Goal: Information Seeking & Learning: Learn about a topic

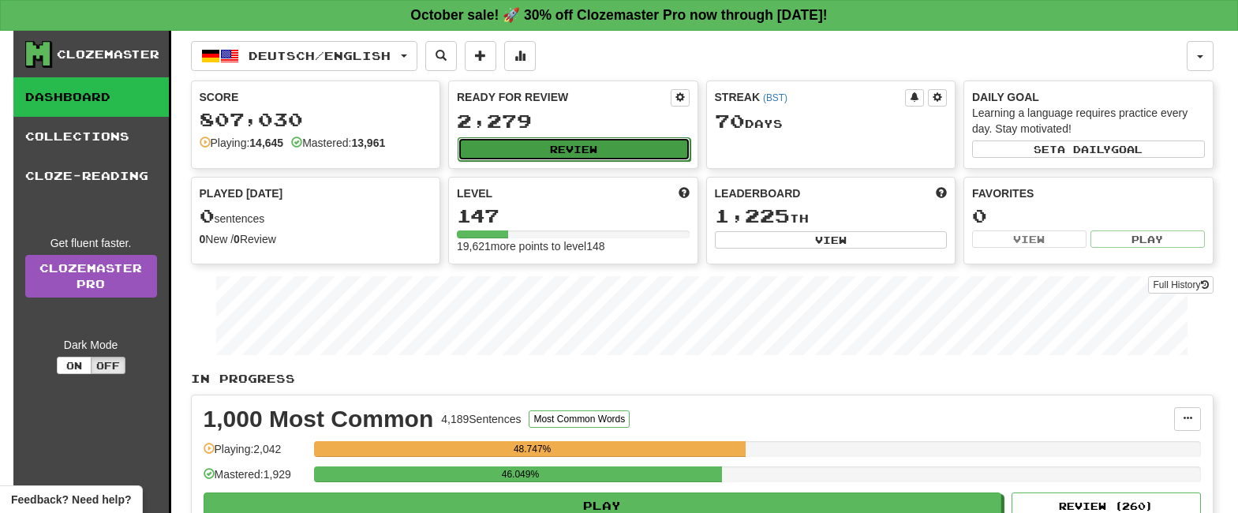
click at [566, 138] on button "Review" at bounding box center [574, 149] width 233 height 24
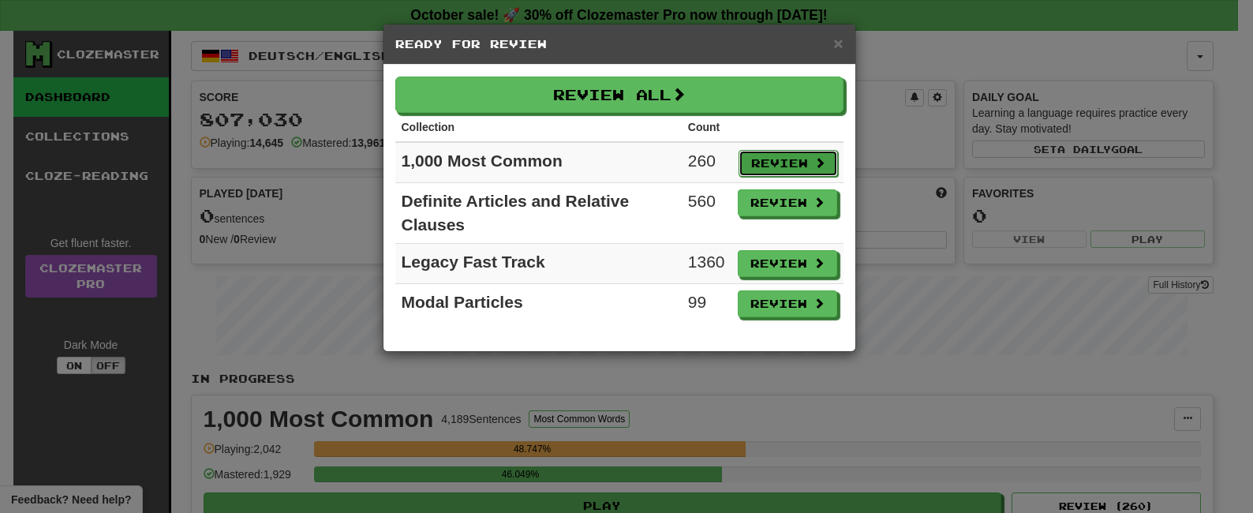
click at [756, 159] on button "Review" at bounding box center [787, 163] width 99 height 27
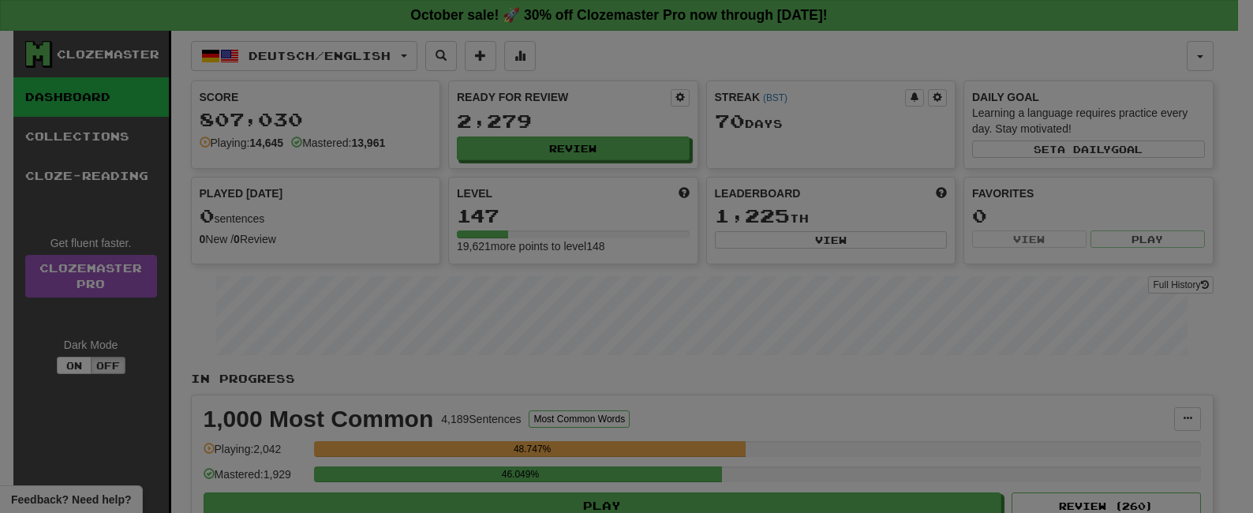
select select "**"
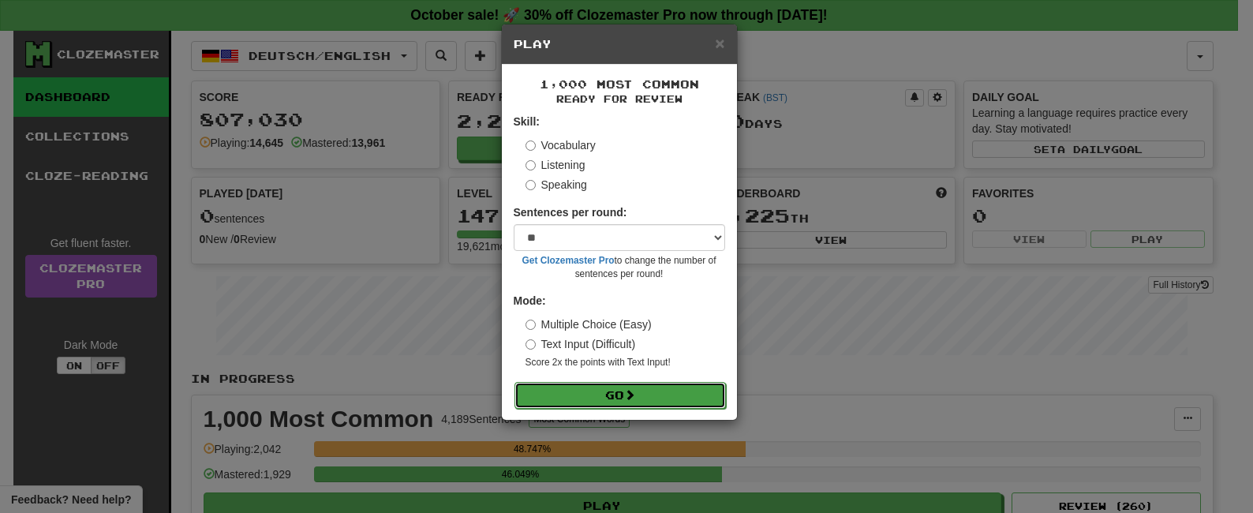
click at [593, 387] on button "Go" at bounding box center [619, 395] width 211 height 27
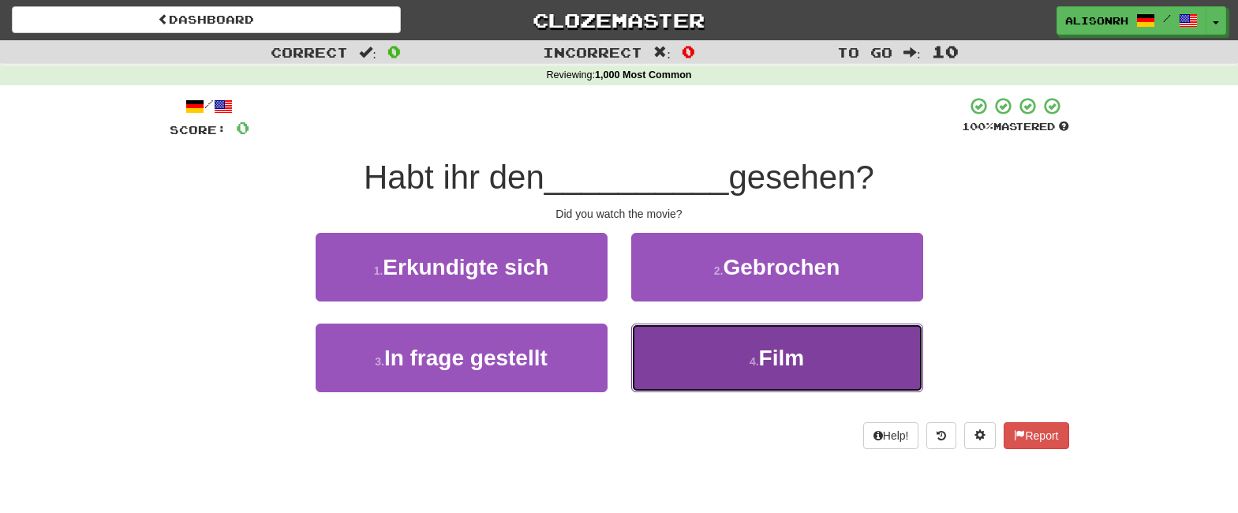
click at [705, 353] on button "4 . Film" at bounding box center [777, 357] width 292 height 69
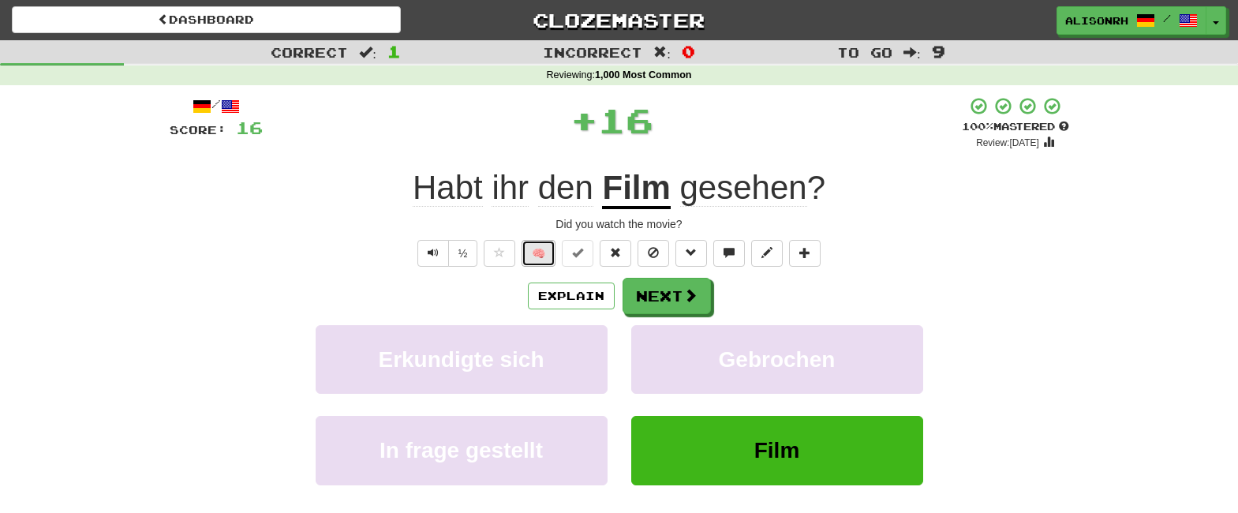
click at [542, 251] on button "🧠" at bounding box center [539, 253] width 34 height 27
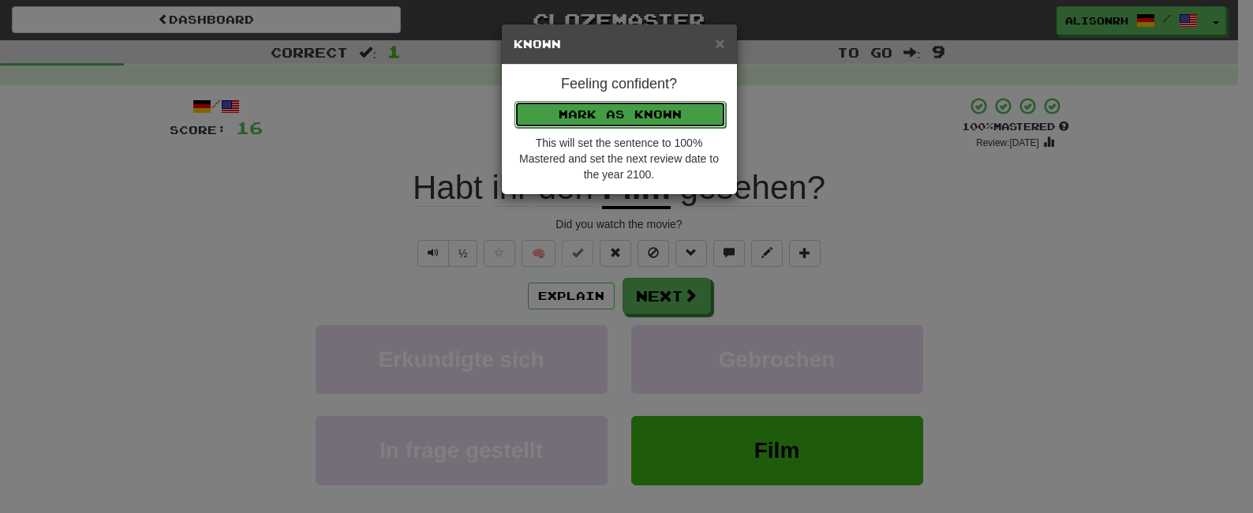
click at [658, 118] on button "Mark as Known" at bounding box center [619, 114] width 211 height 27
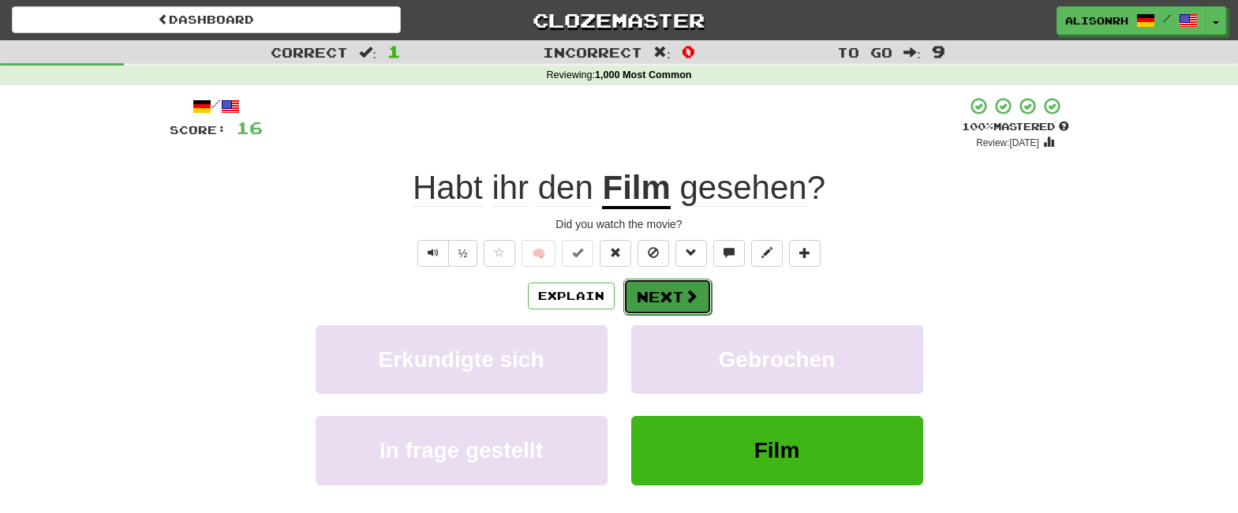
click at [667, 293] on button "Next" at bounding box center [667, 297] width 88 height 36
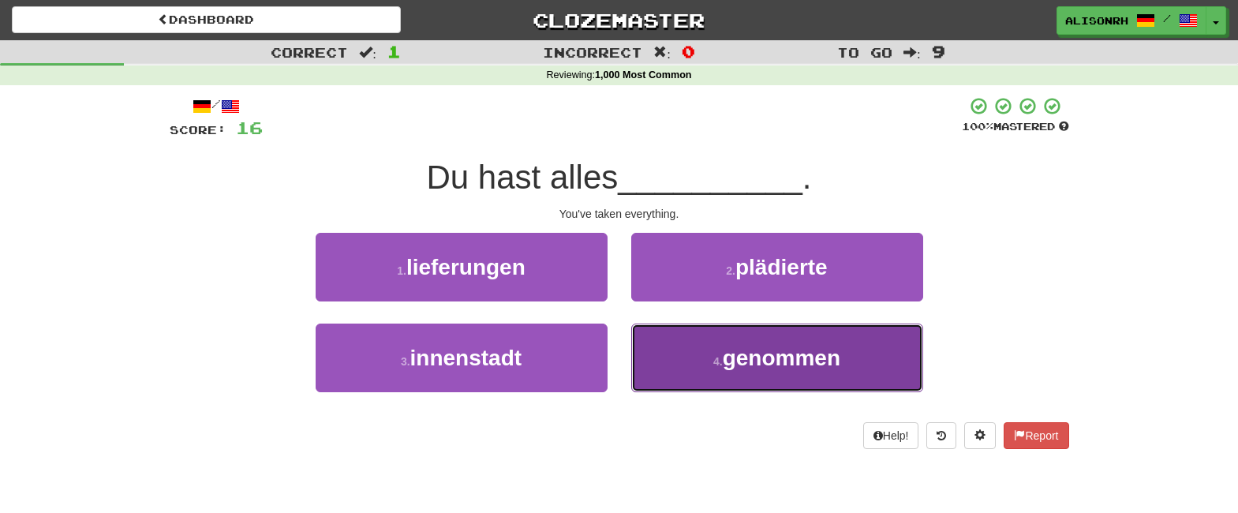
click at [691, 347] on button "4 . genommen" at bounding box center [777, 357] width 292 height 69
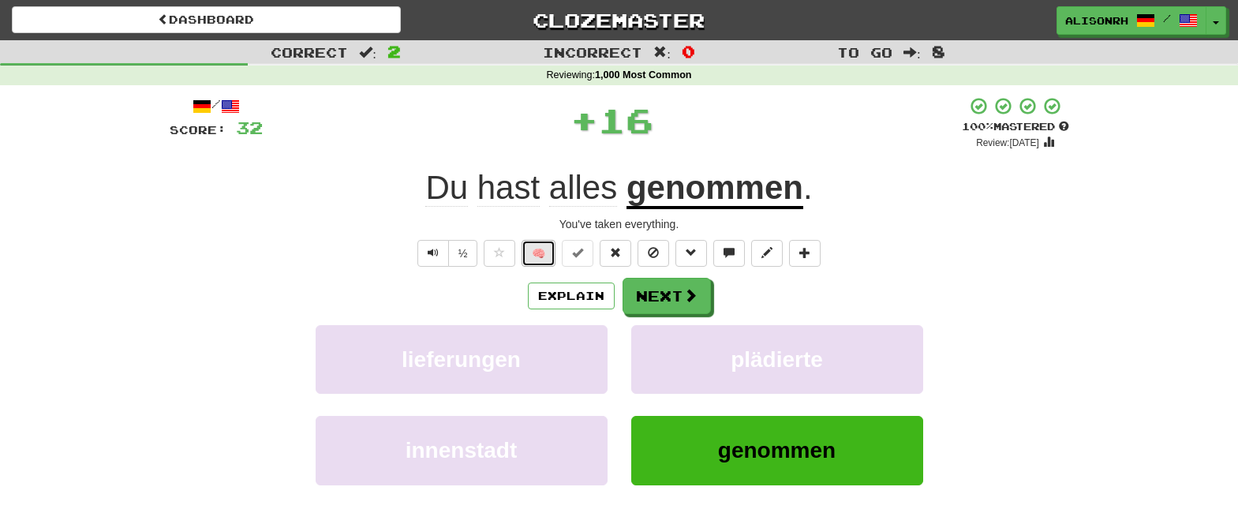
click at [533, 253] on button "🧠" at bounding box center [539, 253] width 34 height 27
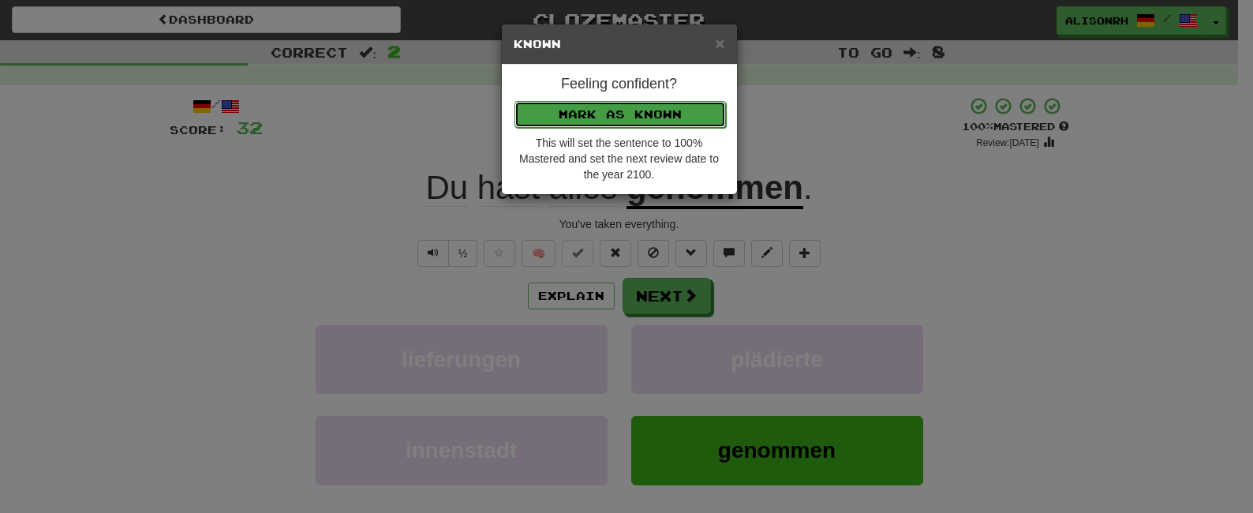
click at [622, 102] on button "Mark as Known" at bounding box center [619, 114] width 211 height 27
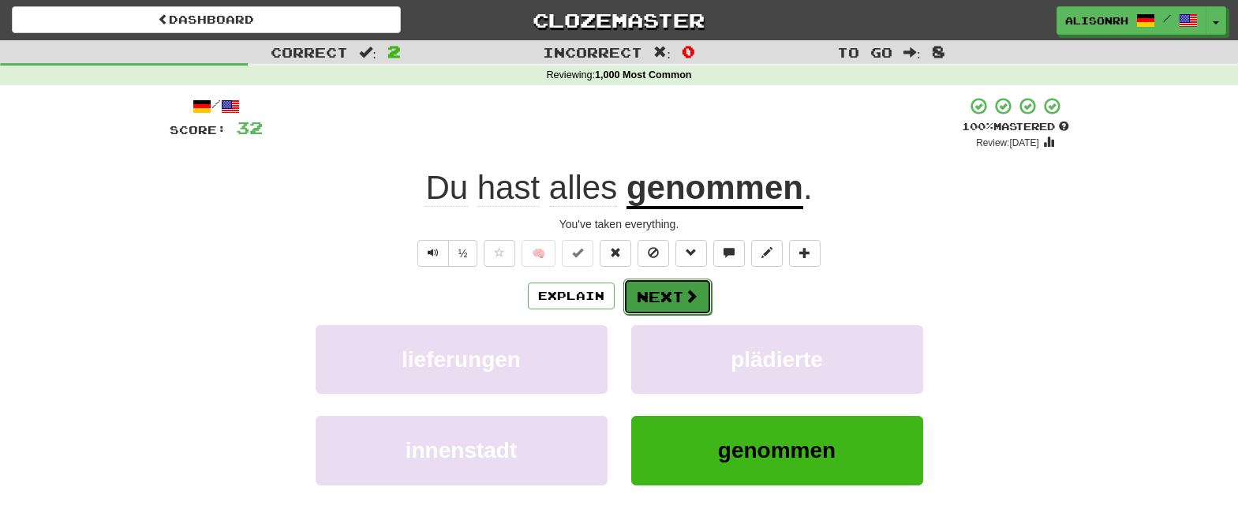
click at [684, 300] on span at bounding box center [691, 296] width 14 height 14
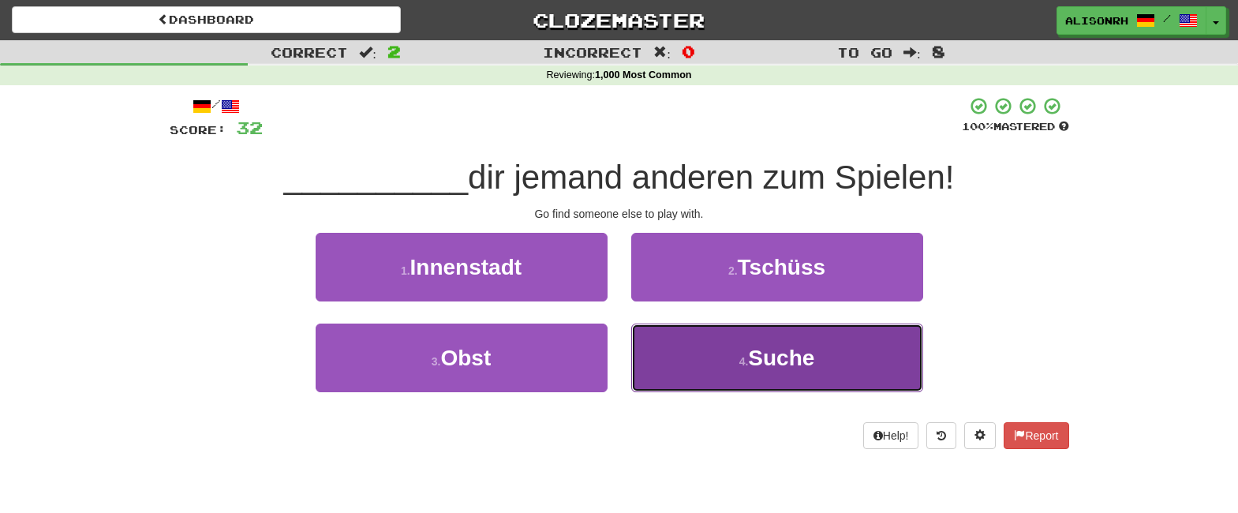
click at [727, 338] on button "4 . Suche" at bounding box center [777, 357] width 292 height 69
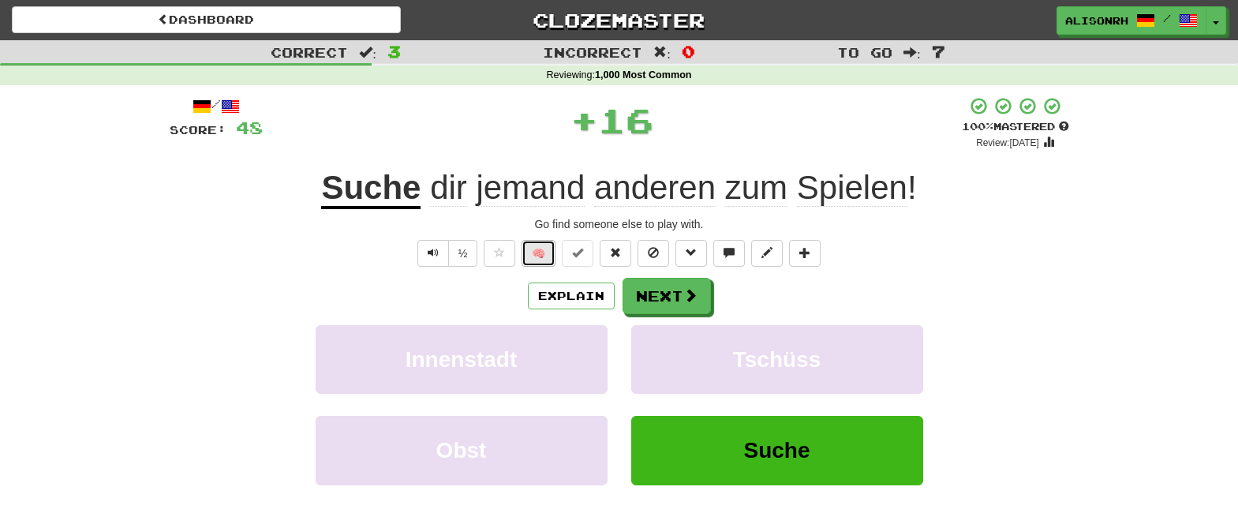
click at [537, 251] on button "🧠" at bounding box center [539, 253] width 34 height 27
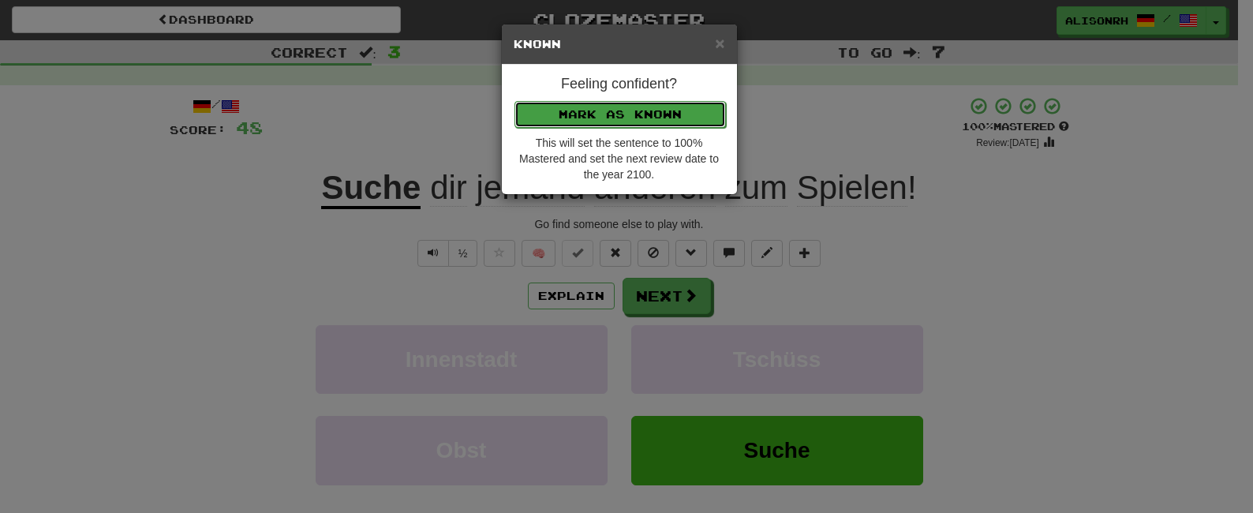
click at [651, 108] on button "Mark as Known" at bounding box center [619, 114] width 211 height 27
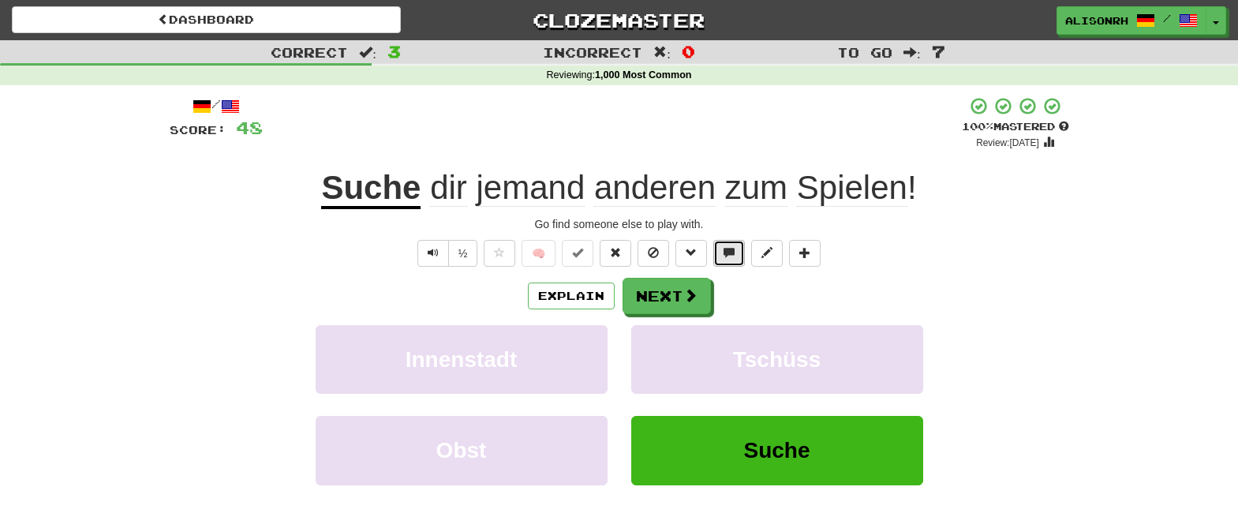
click at [730, 256] on span at bounding box center [728, 252] width 11 height 11
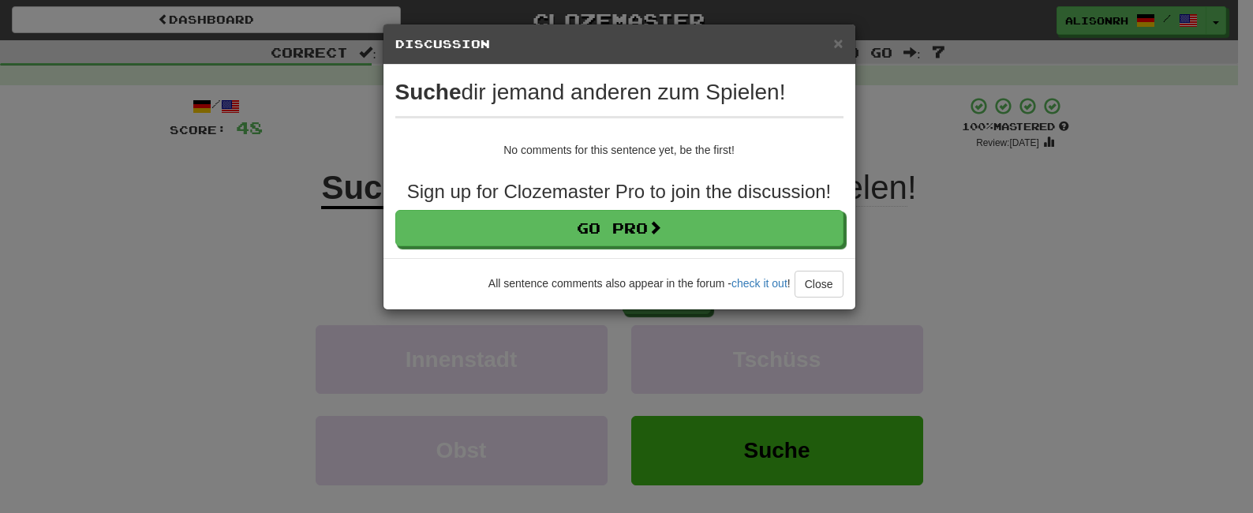
click at [952, 253] on div "× Discussion View in the forum Suche dir jemand anderen zum Spielen! No comment…" at bounding box center [626, 256] width 1253 height 513
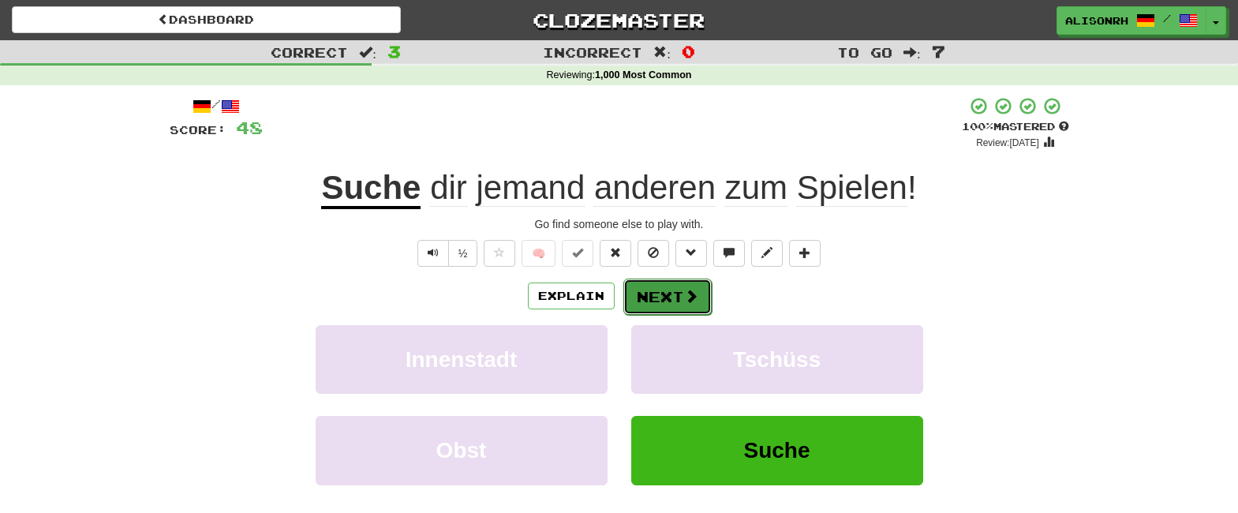
click at [675, 293] on button "Next" at bounding box center [667, 297] width 88 height 36
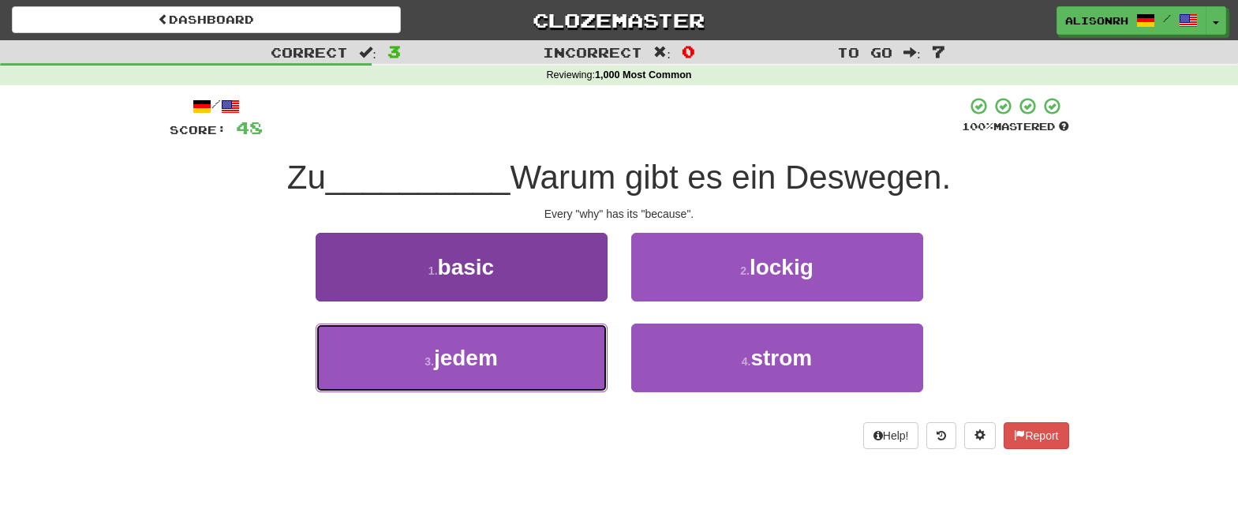
click at [480, 351] on span "jedem" at bounding box center [466, 358] width 64 height 24
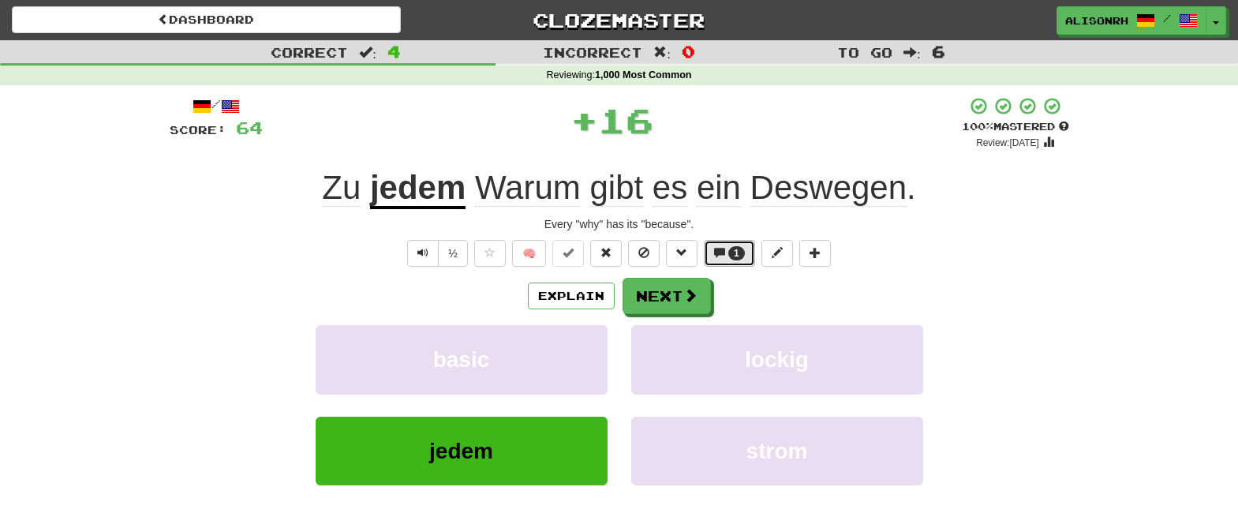
click at [720, 248] on span at bounding box center [719, 252] width 11 height 11
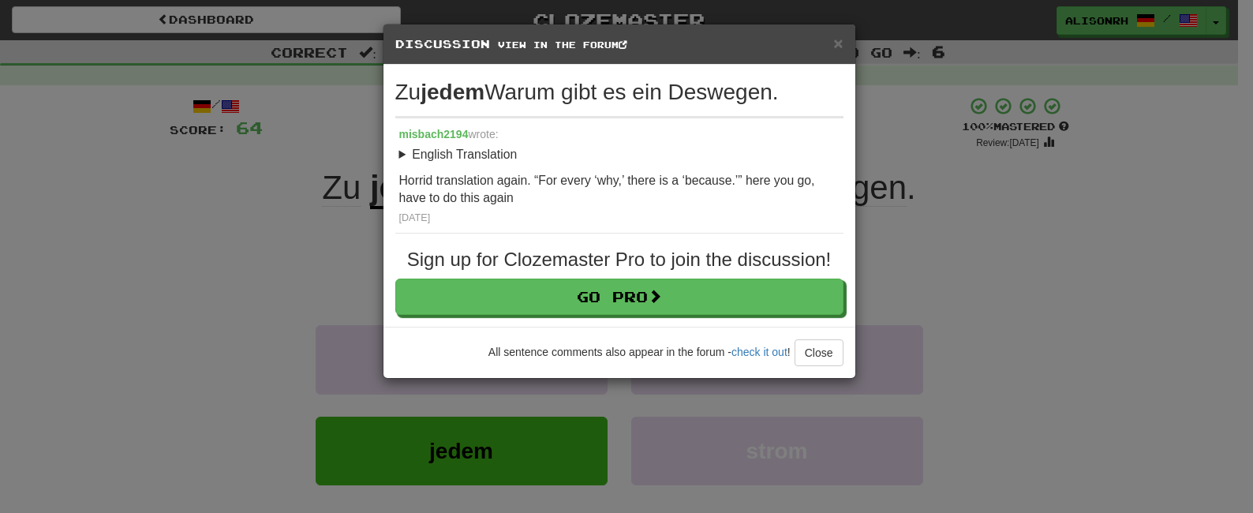
click at [947, 254] on div "× Discussion View in the forum Zu jedem Warum gibt es ein Deswegen. misbach2194…" at bounding box center [626, 256] width 1253 height 513
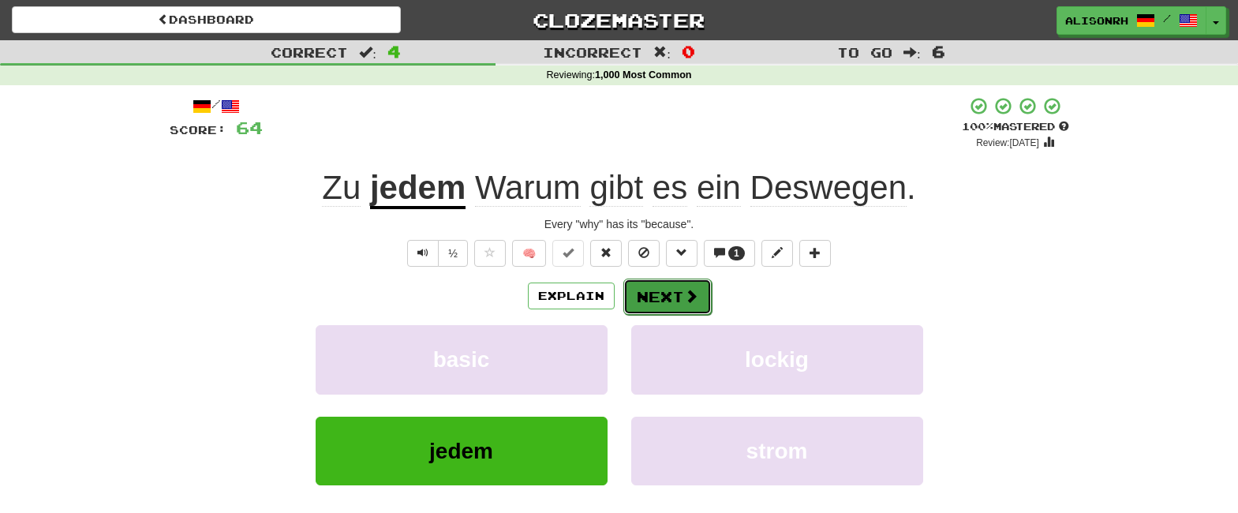
click at [652, 284] on button "Next" at bounding box center [667, 297] width 88 height 36
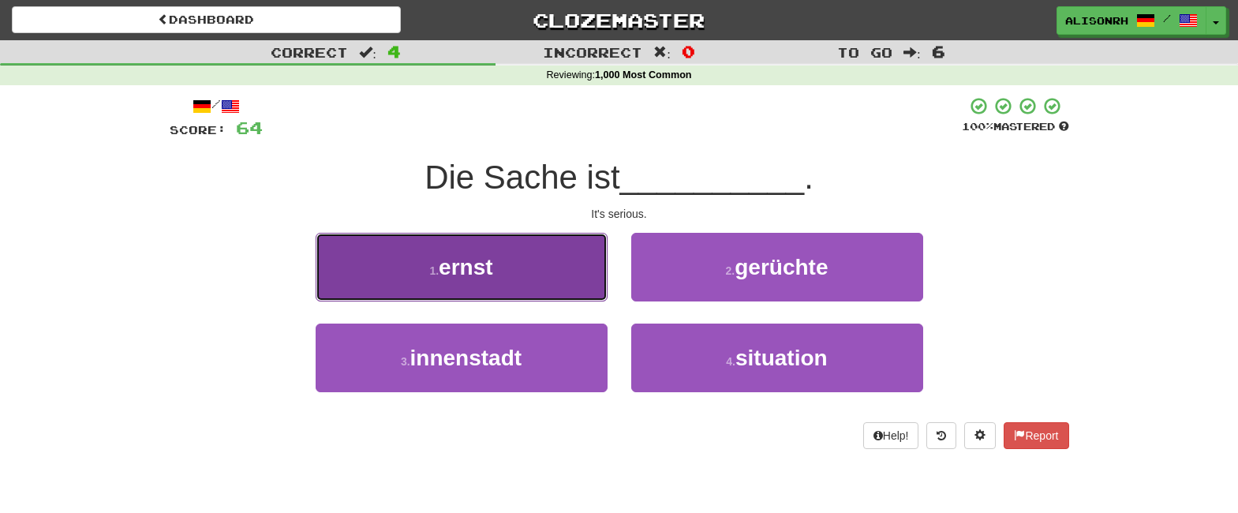
click at [486, 269] on span "ernst" at bounding box center [466, 267] width 54 height 24
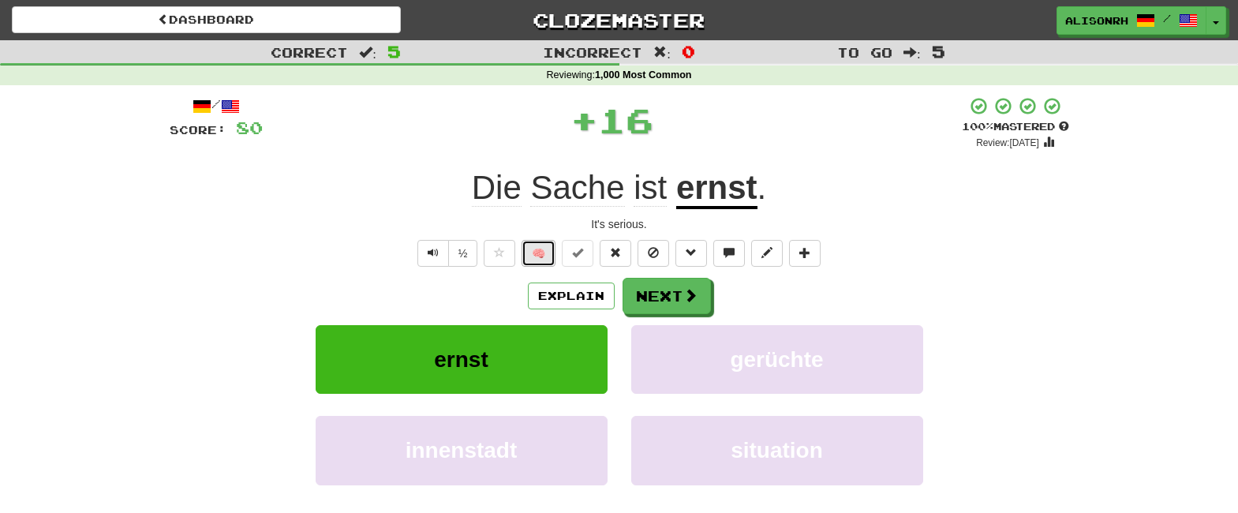
click at [537, 258] on button "🧠" at bounding box center [539, 253] width 34 height 27
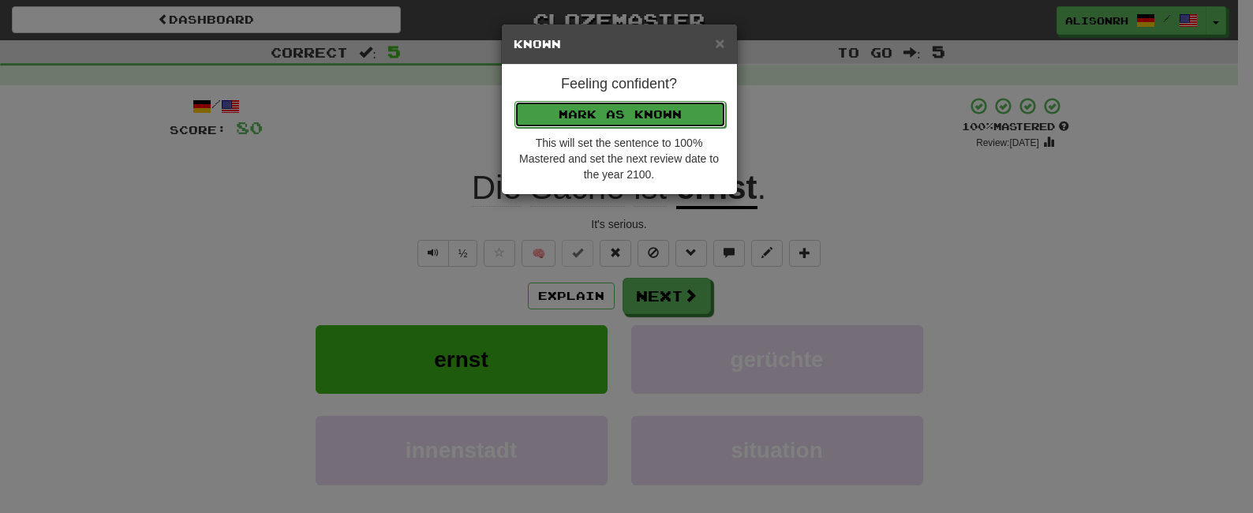
click at [627, 113] on button "Mark as Known" at bounding box center [619, 114] width 211 height 27
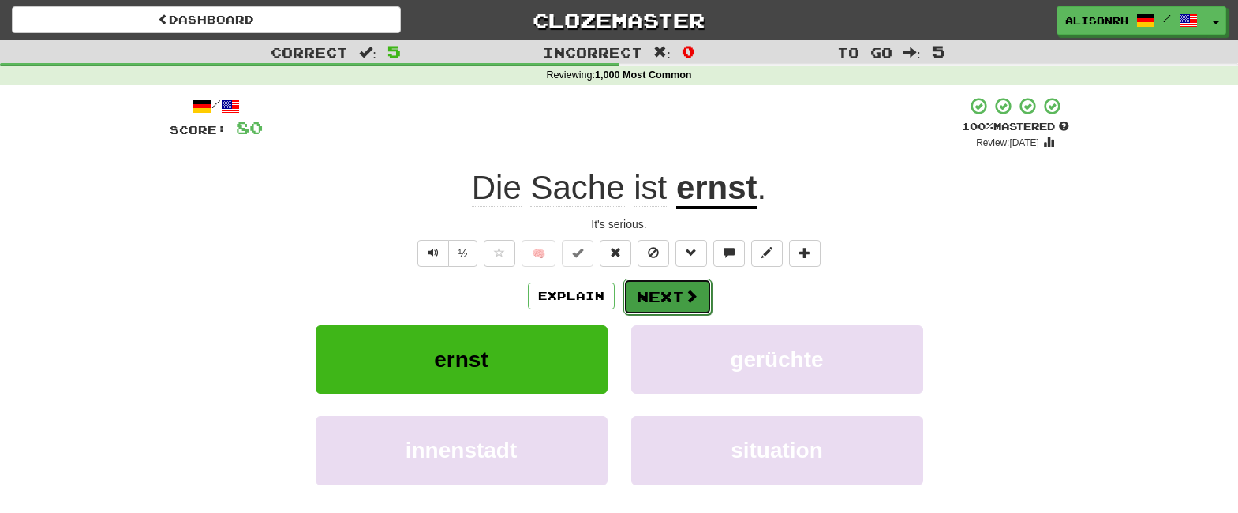
click at [654, 297] on button "Next" at bounding box center [667, 297] width 88 height 36
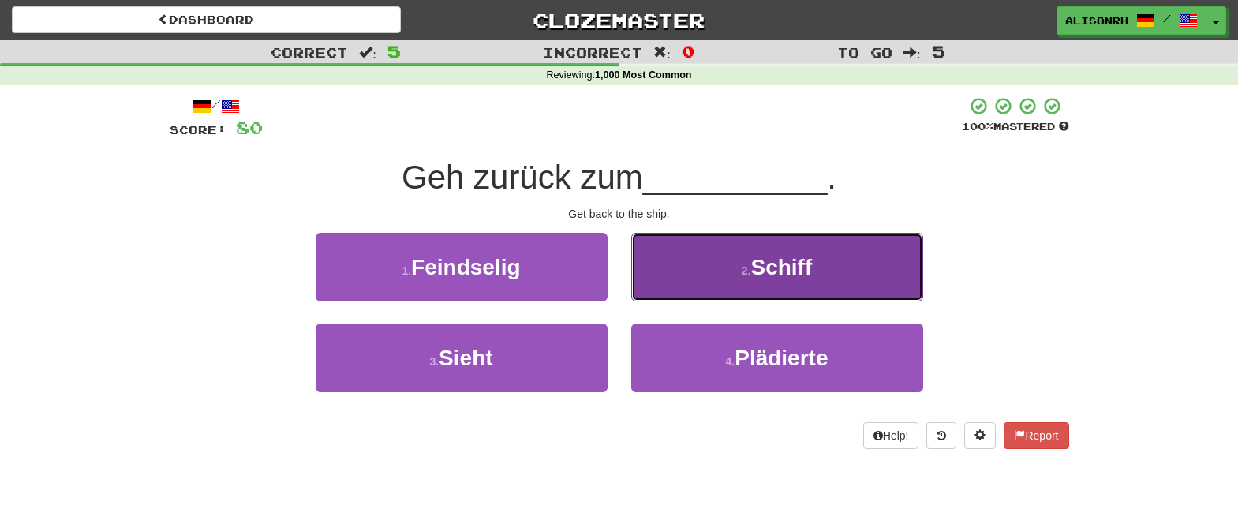
click at [735, 263] on button "2 . Schiff" at bounding box center [777, 267] width 292 height 69
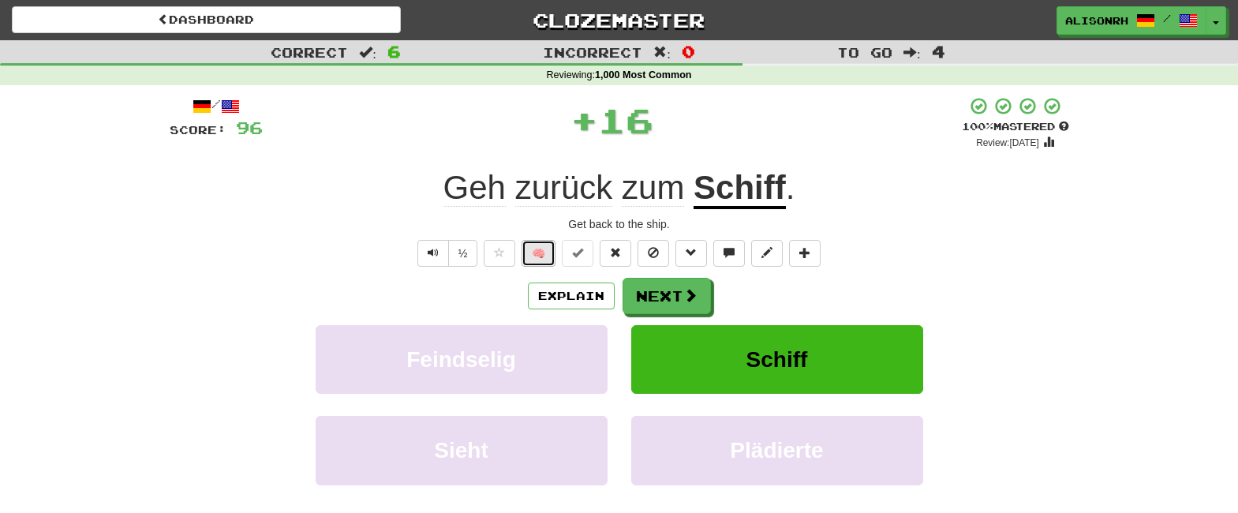
click at [547, 246] on button "🧠" at bounding box center [539, 253] width 34 height 27
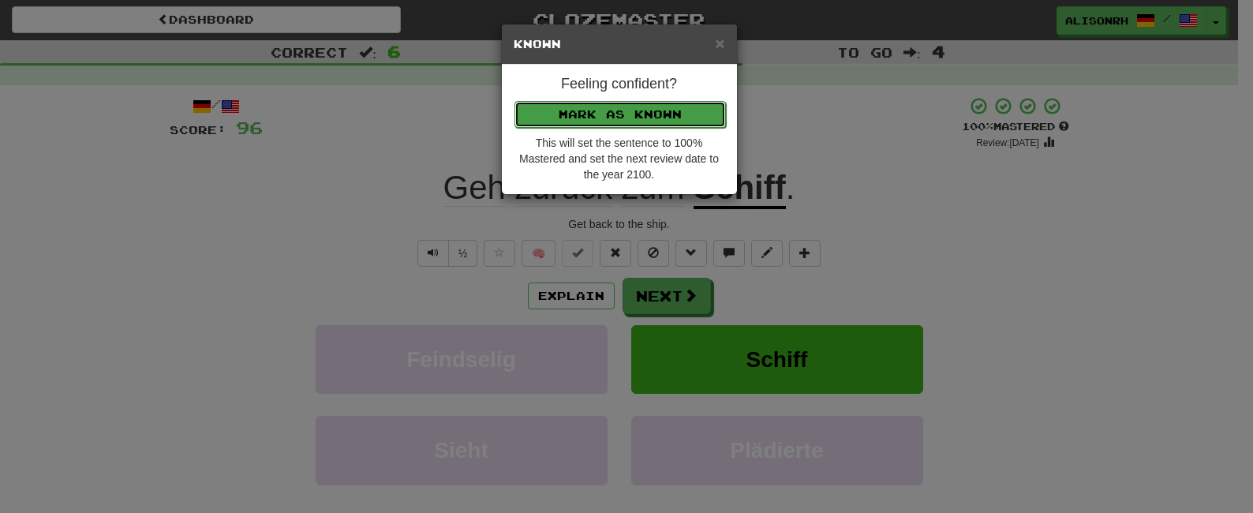
click at [594, 124] on button "Mark as Known" at bounding box center [619, 114] width 211 height 27
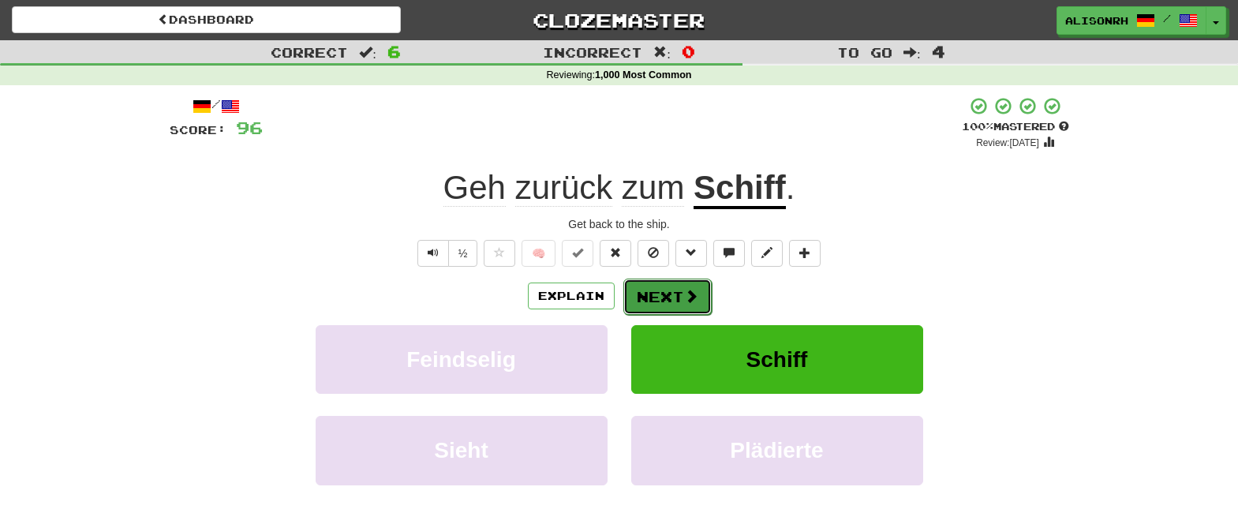
click at [656, 299] on button "Next" at bounding box center [667, 297] width 88 height 36
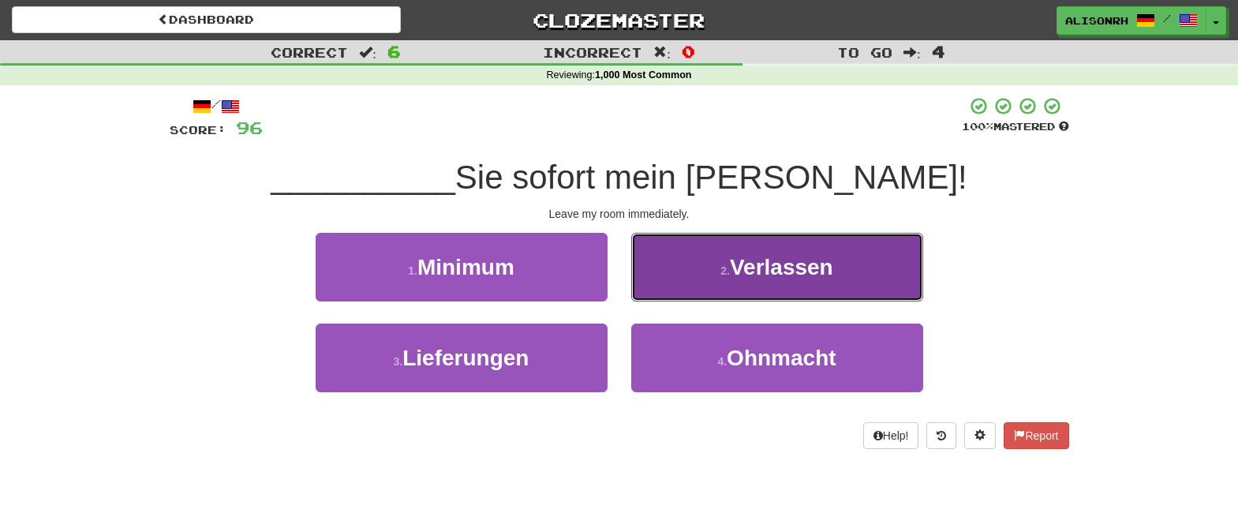
click at [738, 272] on span "Verlassen" at bounding box center [781, 267] width 103 height 24
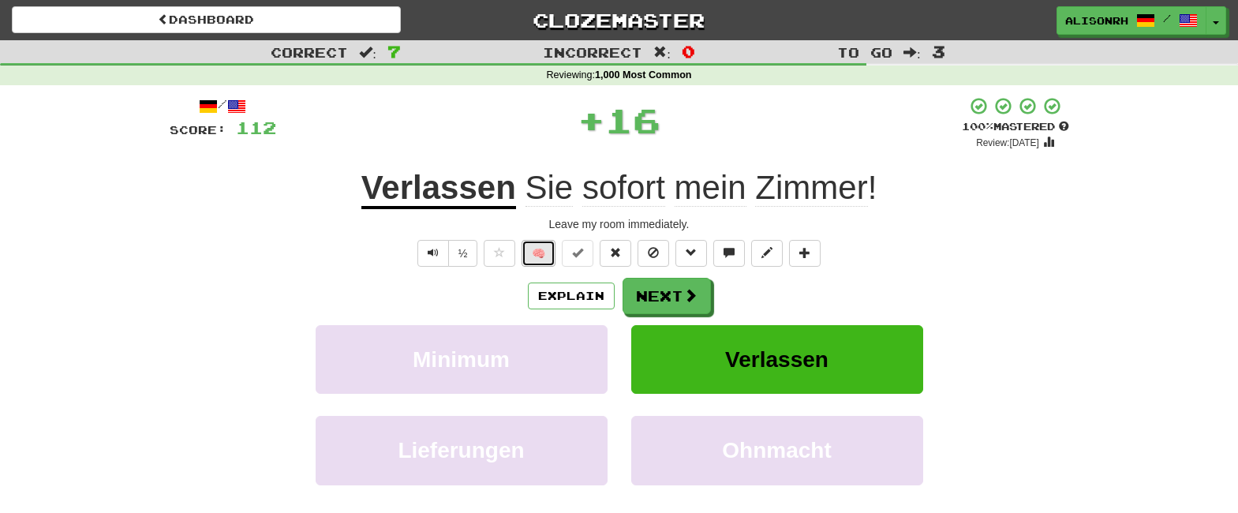
click at [536, 259] on button "🧠" at bounding box center [539, 253] width 34 height 27
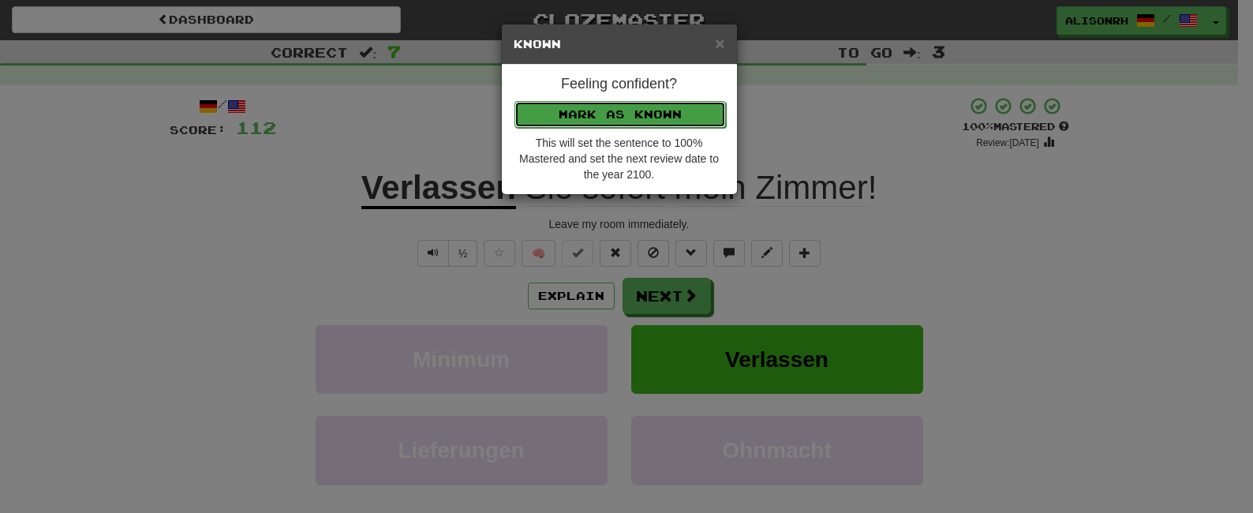
click at [620, 108] on button "Mark as Known" at bounding box center [619, 114] width 211 height 27
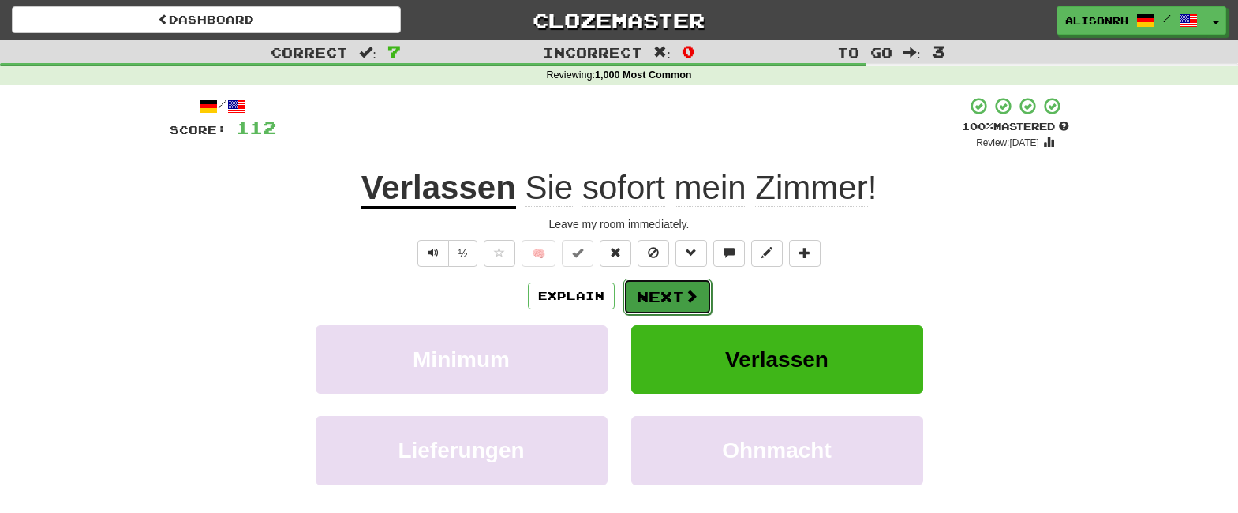
click at [663, 290] on button "Next" at bounding box center [667, 297] width 88 height 36
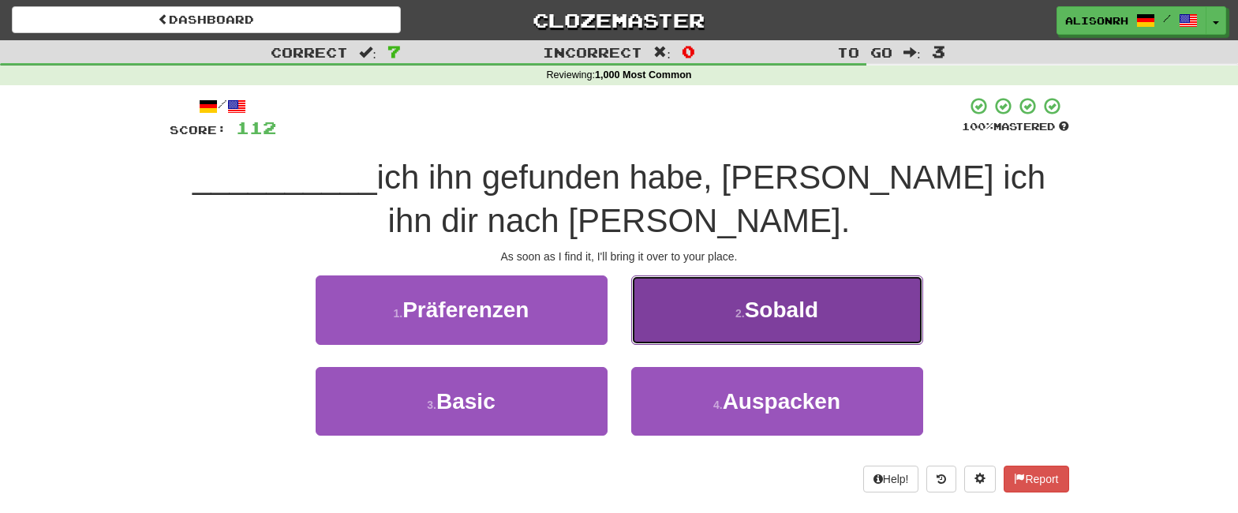
click at [725, 296] on button "2 . Sobald" at bounding box center [777, 309] width 292 height 69
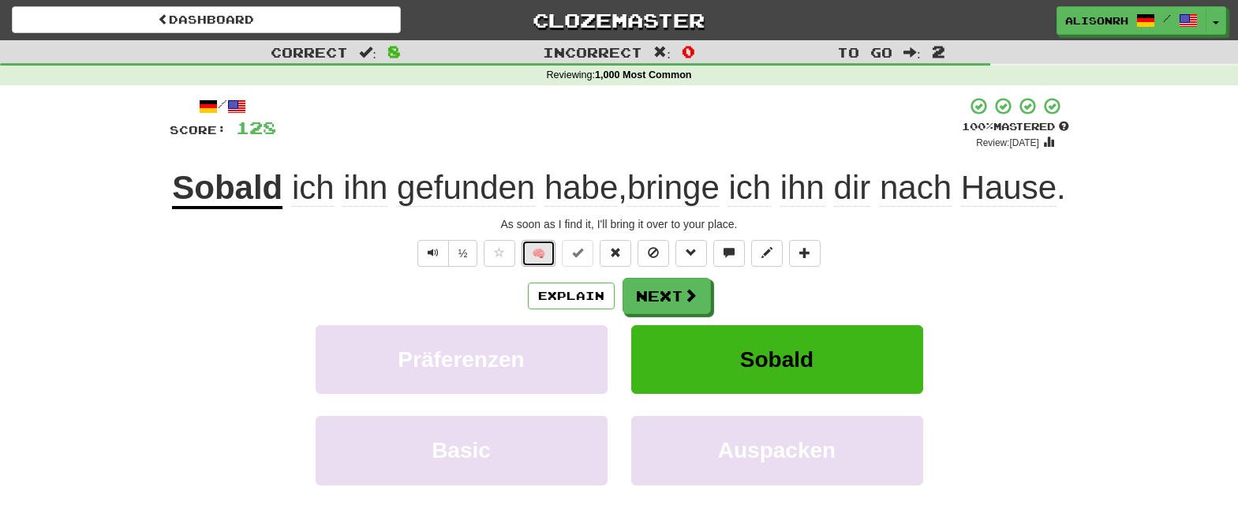
click at [540, 267] on button "🧠" at bounding box center [539, 253] width 34 height 27
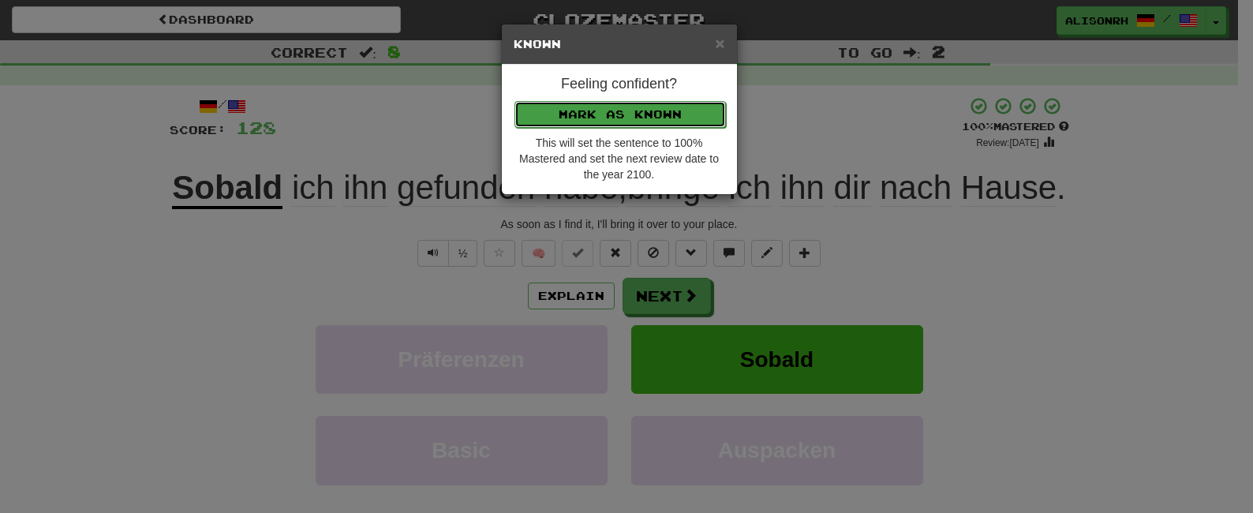
click at [649, 114] on button "Mark as Known" at bounding box center [619, 114] width 211 height 27
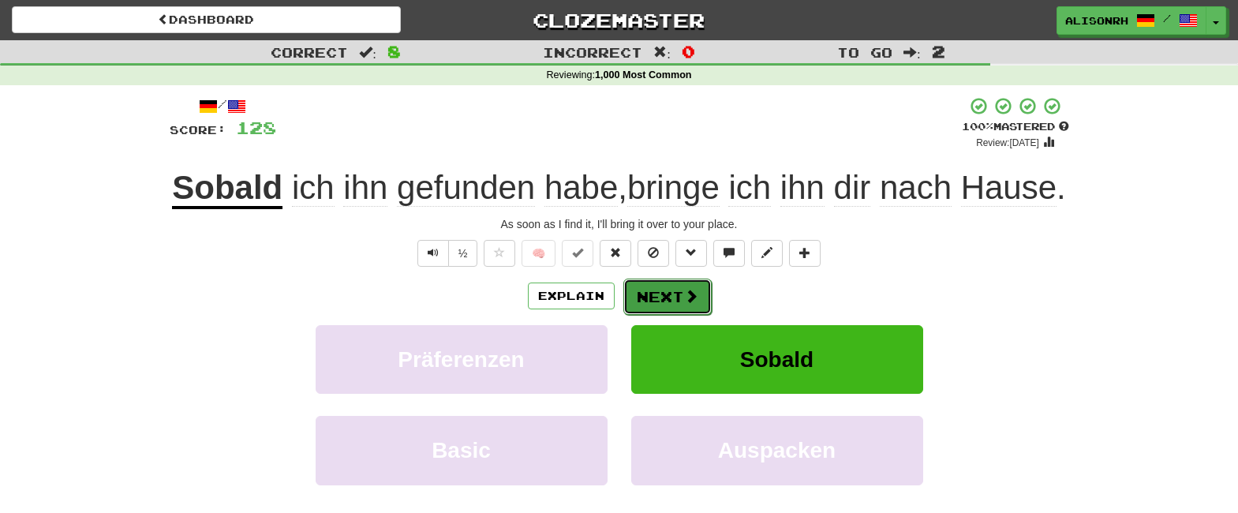
click at [679, 315] on button "Next" at bounding box center [667, 297] width 88 height 36
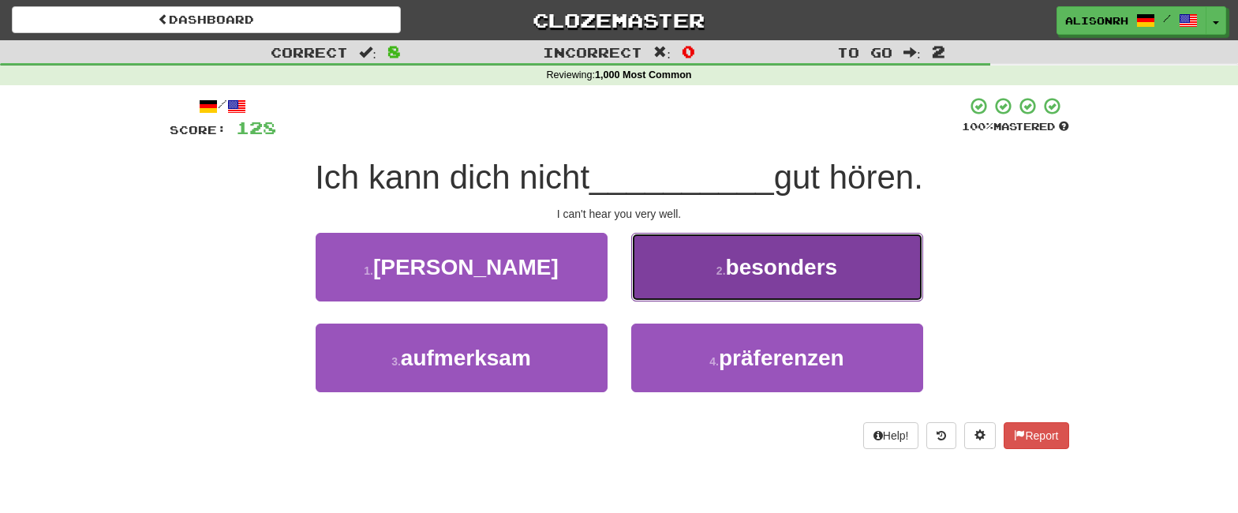
click at [724, 271] on small "2 ." at bounding box center [720, 270] width 9 height 13
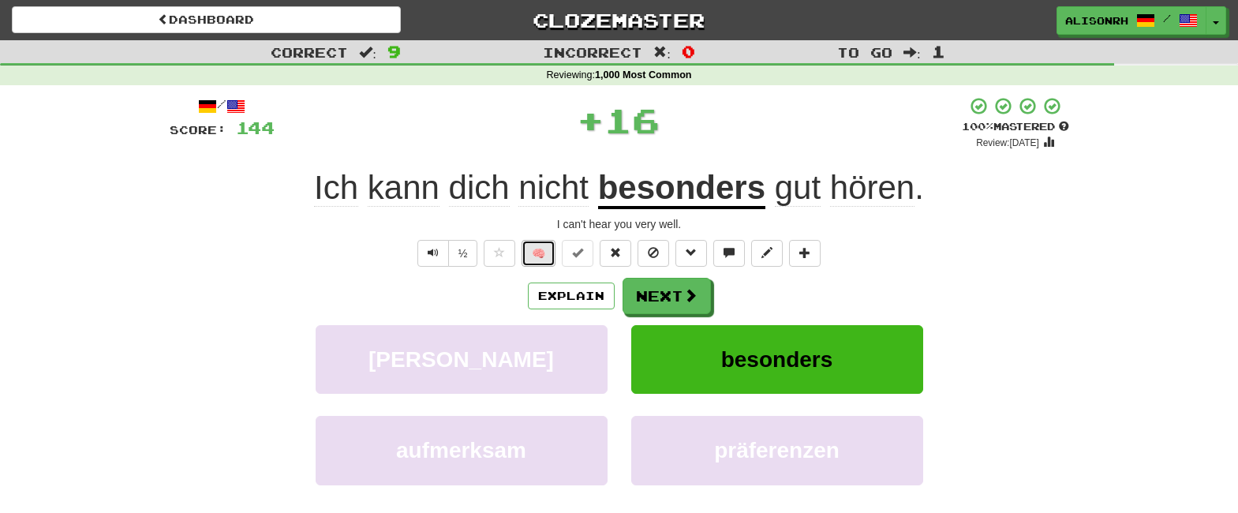
click at [544, 245] on button "🧠" at bounding box center [539, 253] width 34 height 27
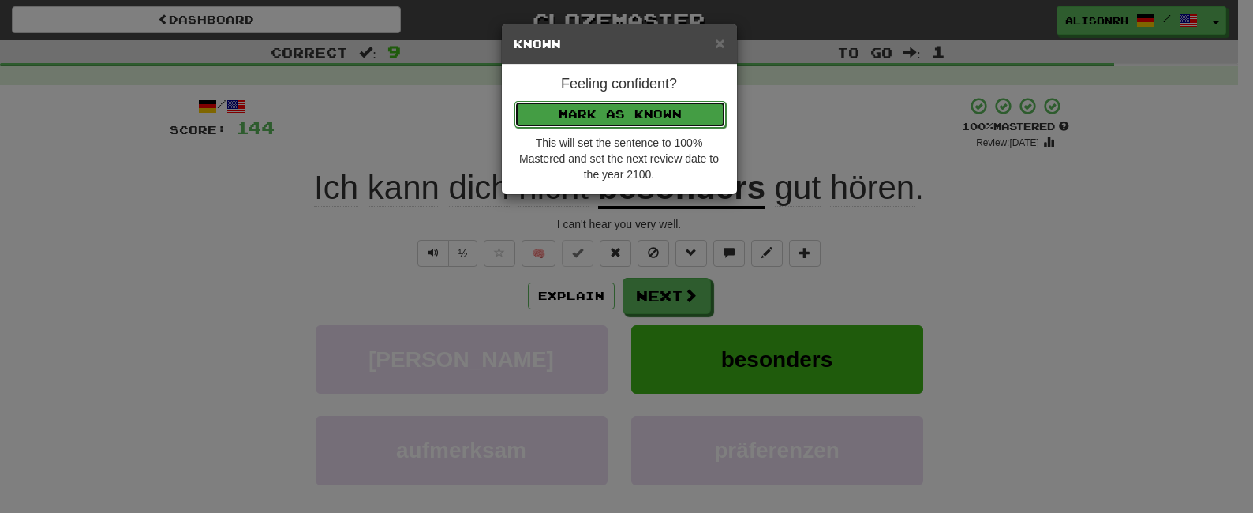
click at [614, 114] on button "Mark as Known" at bounding box center [619, 114] width 211 height 27
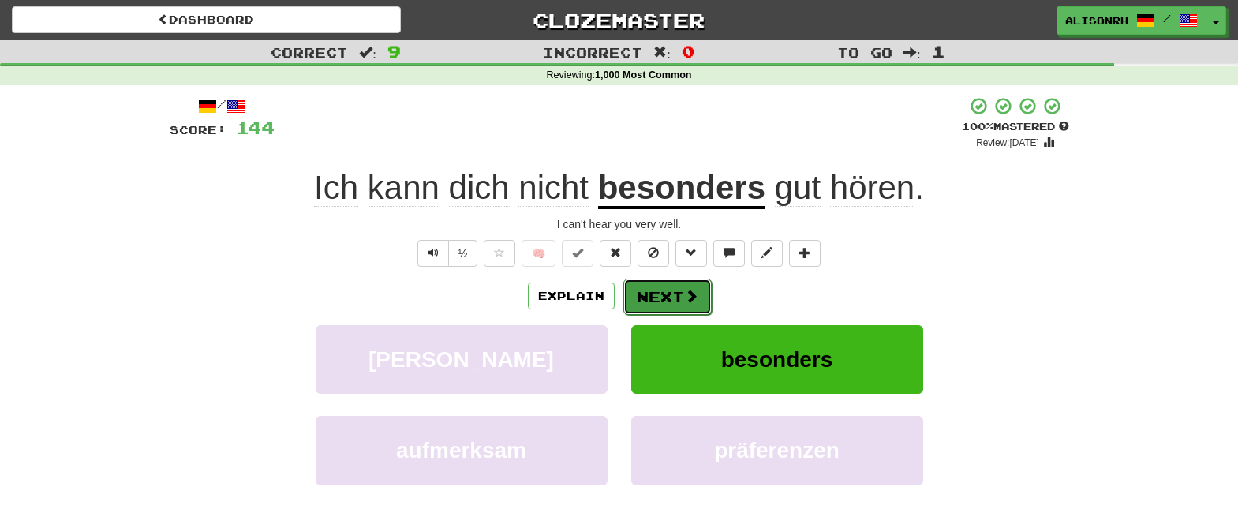
click at [673, 291] on button "Next" at bounding box center [667, 297] width 88 height 36
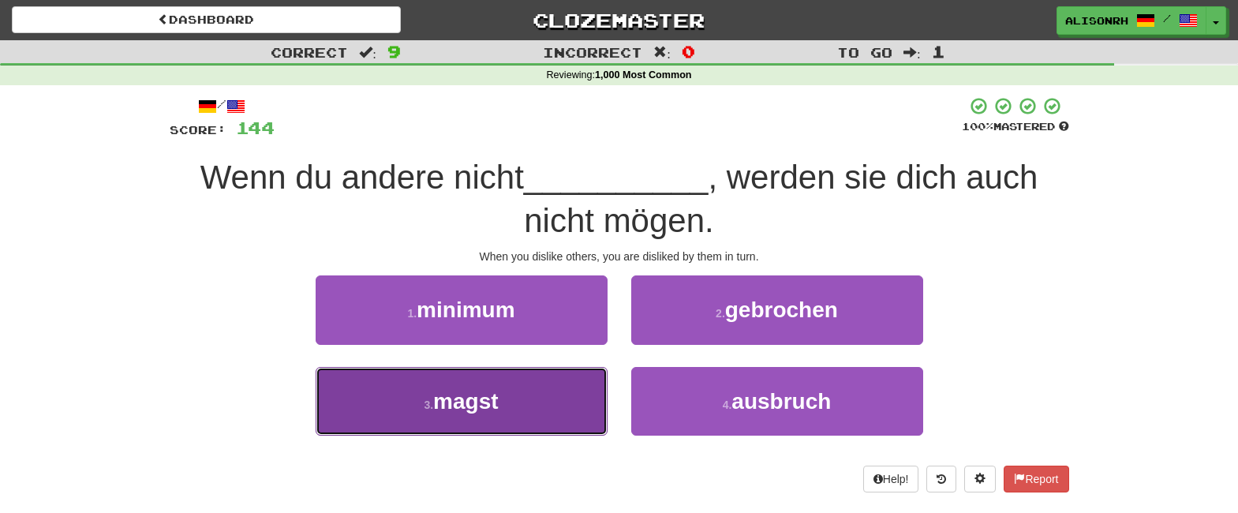
click at [543, 394] on button "3 . magst" at bounding box center [462, 401] width 292 height 69
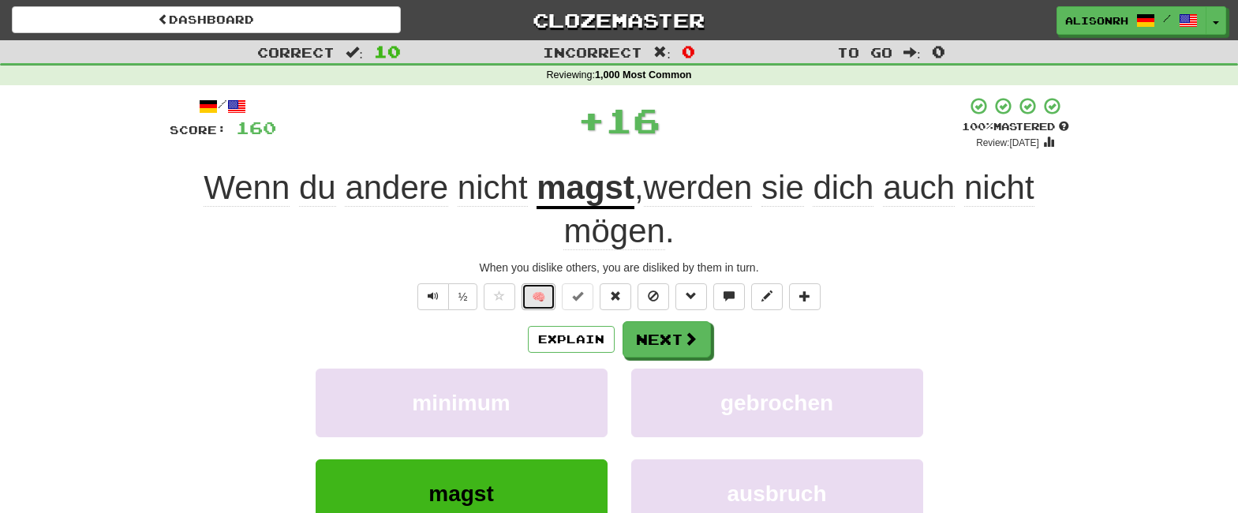
click at [536, 295] on button "🧠" at bounding box center [539, 296] width 34 height 27
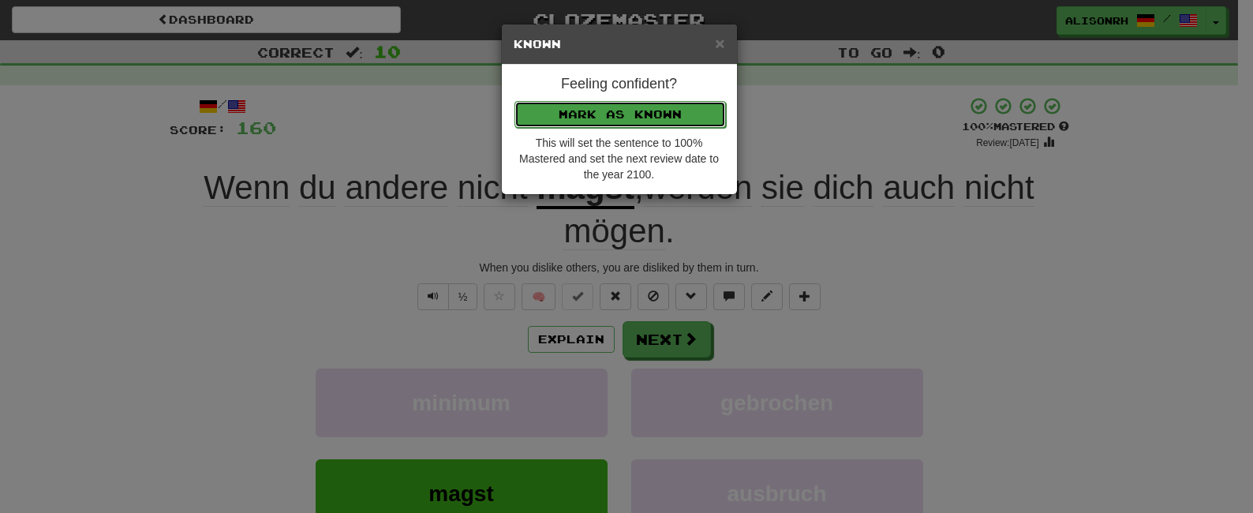
click at [596, 113] on button "Mark as Known" at bounding box center [619, 114] width 211 height 27
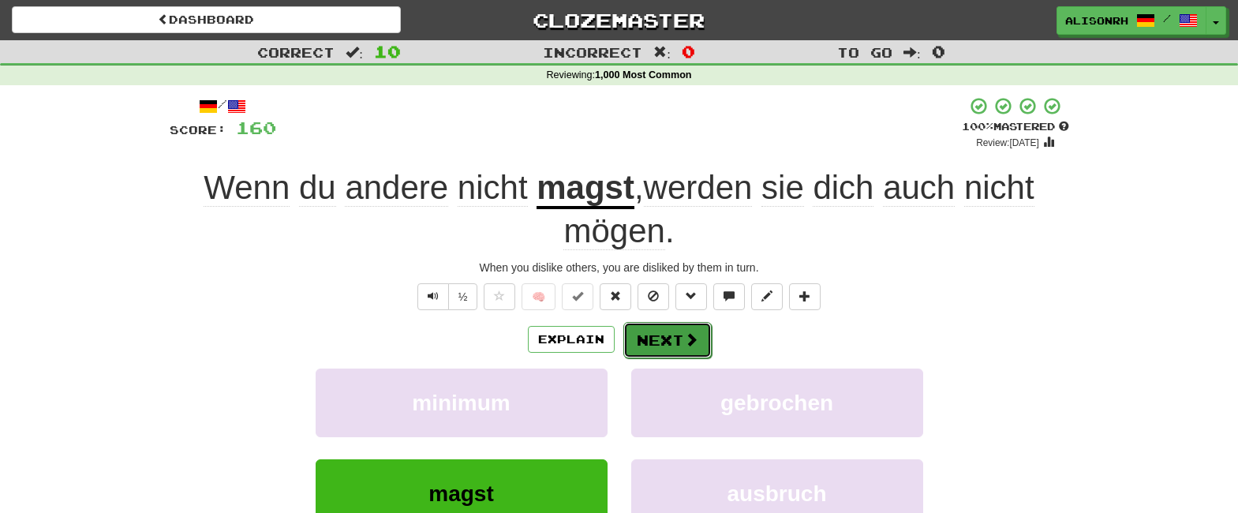
click at [643, 333] on button "Next" at bounding box center [667, 340] width 88 height 36
